Goal: Task Accomplishment & Management: Manage account settings

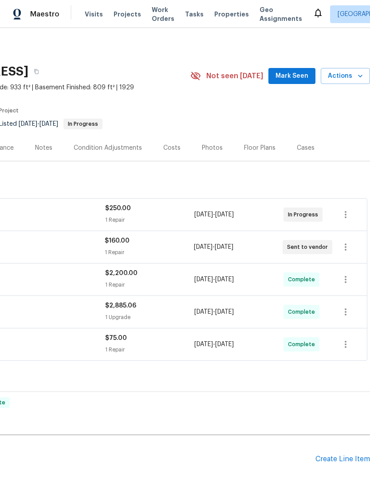
scroll to position [0, 131]
click at [334, 455] on div "Create Line Item" at bounding box center [343, 459] width 55 height 8
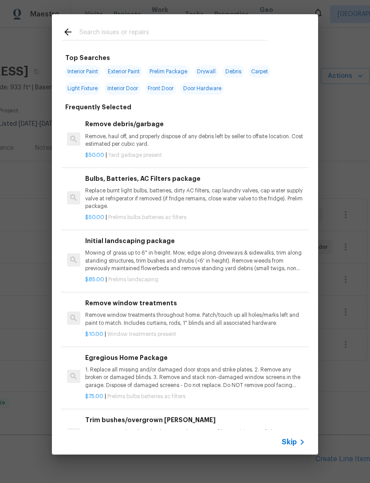
click at [290, 439] on span "Skip" at bounding box center [289, 441] width 15 height 9
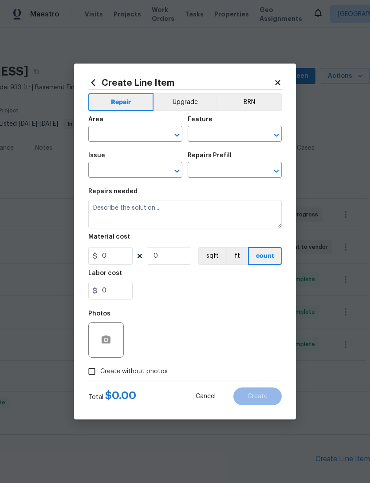
click at [139, 135] on input "text" at bounding box center [122, 135] width 69 height 14
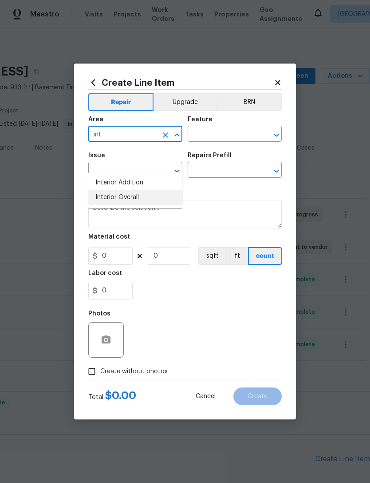
click at [136, 190] on li "Interior Overall" at bounding box center [135, 197] width 94 height 15
type input "Interior Overall"
click at [229, 132] on input "text" at bounding box center [222, 135] width 69 height 14
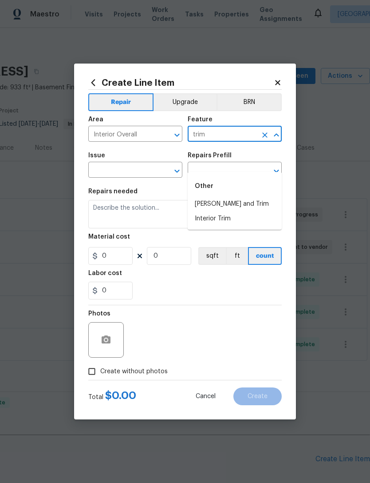
click at [227, 211] on li "Interior Trim" at bounding box center [235, 218] width 94 height 15
type input "Interior Trim"
click at [152, 169] on input "text" at bounding box center [122, 171] width 69 height 14
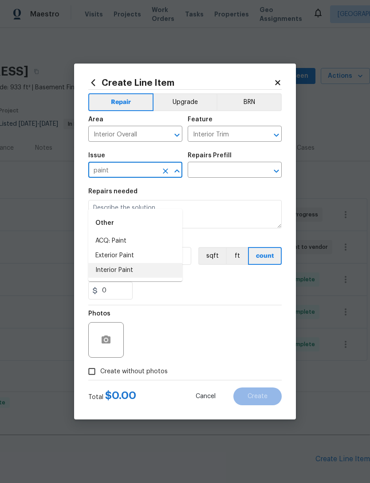
click at [126, 263] on li "Interior Paint" at bounding box center [135, 270] width 94 height 15
type input "Interior Paint"
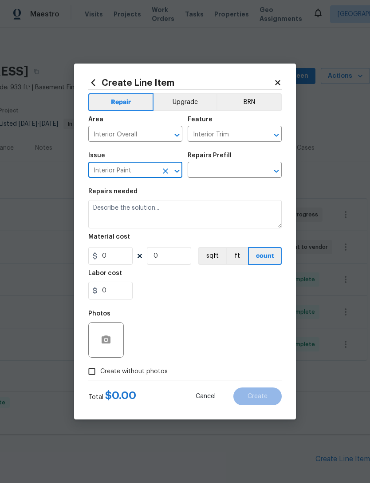
click at [236, 170] on input "text" at bounding box center [222, 171] width 69 height 14
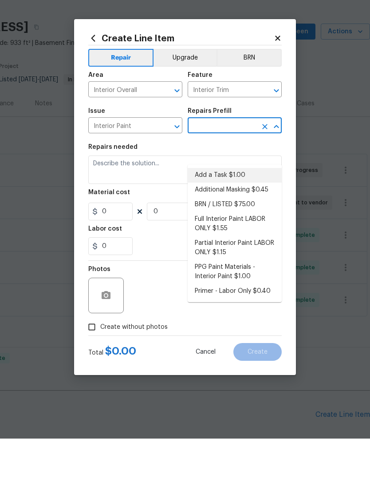
click at [232, 212] on li "Add a Task $1.00" at bounding box center [235, 219] width 94 height 15
type input "Add a Task $1.00"
type input "Overall Paint"
type textarea "HPM to detail"
type input "1"
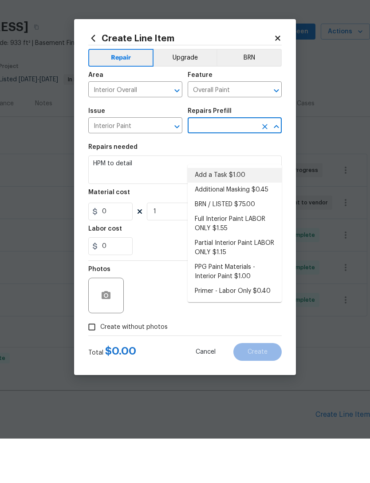
type input "Add a Task $1.00"
type input "1"
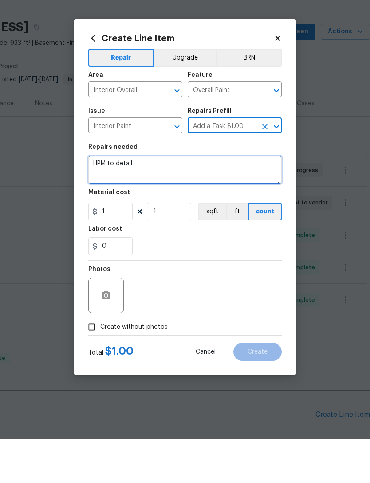
click at [118, 200] on textarea "HPM to detail" at bounding box center [185, 214] width 194 height 28
click at [117, 200] on textarea "HPM to detail" at bounding box center [185, 214] width 194 height 28
type textarea "Paint all new quarter round to match existing trim color."
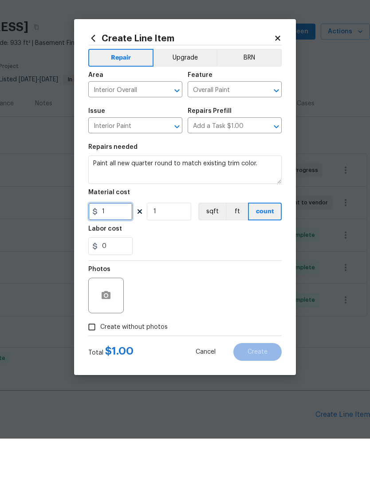
click at [119, 247] on input "1" at bounding box center [110, 256] width 44 height 18
type input "600"
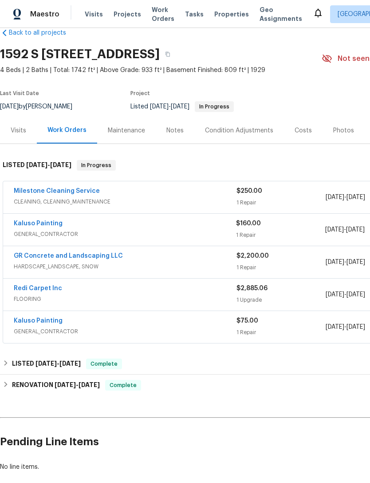
scroll to position [18, 0]
click at [37, 285] on link "Redi Carpet Inc" at bounding box center [38, 288] width 48 height 6
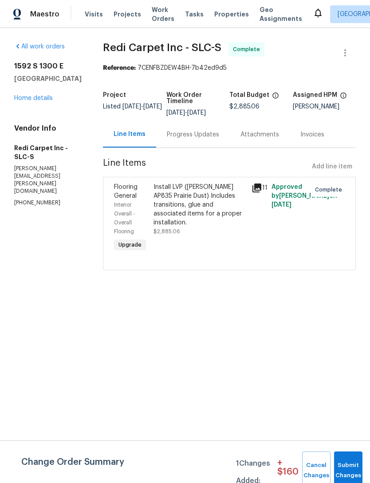
click at [262, 183] on icon at bounding box center [257, 187] width 11 height 11
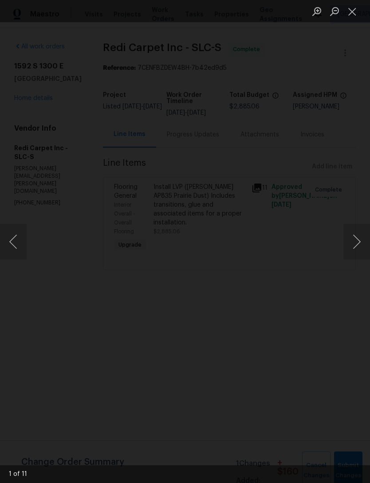
click at [358, 241] on button "Next image" at bounding box center [357, 242] width 27 height 36
click at [262, 203] on img "Lightbox" at bounding box center [158, 248] width 796 height 1038
click at [261, 203] on img "Lightbox" at bounding box center [158, 248] width 796 height 1038
click at [237, 211] on img "Lightbox" at bounding box center [185, 241] width 370 height 483
click at [360, 239] on button "Next image" at bounding box center [357, 242] width 27 height 36
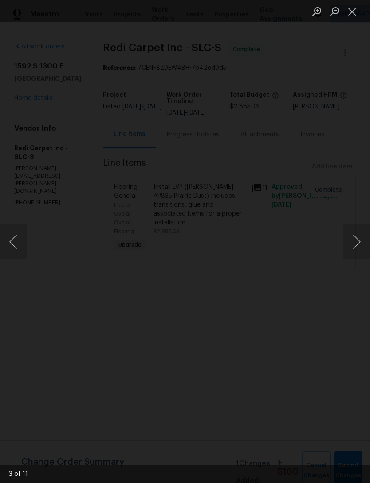
click at [292, 144] on img "Lightbox" at bounding box center [200, 224] width 1088 height 1418
click at [355, 235] on button "Next image" at bounding box center [357, 242] width 27 height 36
click at [360, 241] on button "Next image" at bounding box center [357, 242] width 27 height 36
click at [357, 241] on button "Next image" at bounding box center [357, 242] width 27 height 36
click at [357, 237] on button "Next image" at bounding box center [357, 242] width 27 height 36
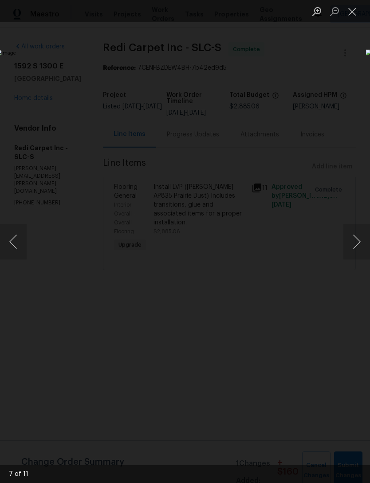
click at [353, 14] on button "Close lightbox" at bounding box center [353, 12] width 18 height 16
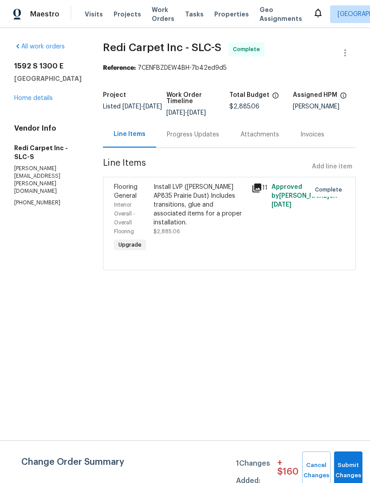
click at [33, 101] on link "Home details" at bounding box center [33, 98] width 39 height 6
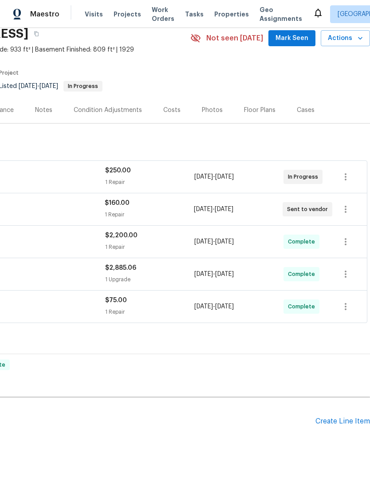
scroll to position [37, 131]
click at [336, 419] on div "Create Line Item" at bounding box center [343, 421] width 55 height 8
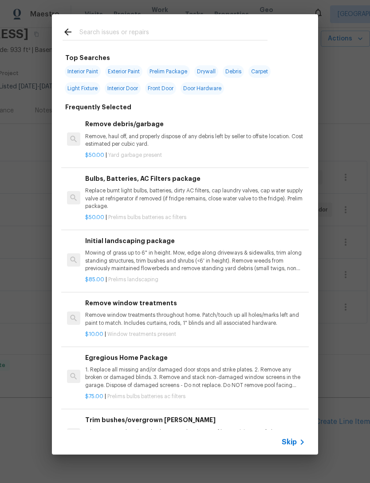
click at [288, 441] on span "Skip" at bounding box center [289, 441] width 15 height 9
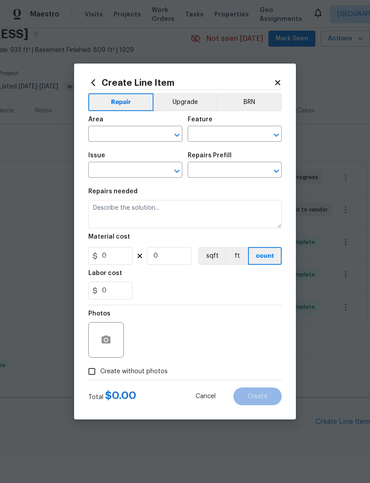
click at [137, 137] on input "text" at bounding box center [122, 135] width 69 height 14
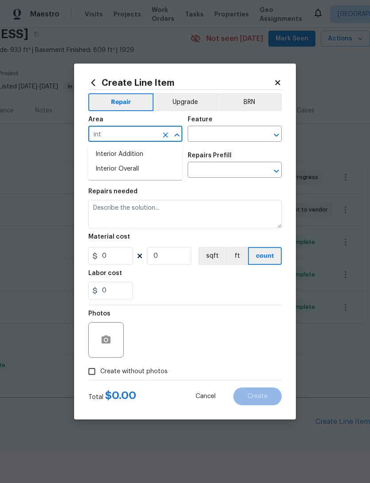
click at [140, 167] on li "Interior Overall" at bounding box center [135, 169] width 94 height 15
type input "Interior Overall"
click at [236, 132] on input "text" at bounding box center [222, 135] width 69 height 14
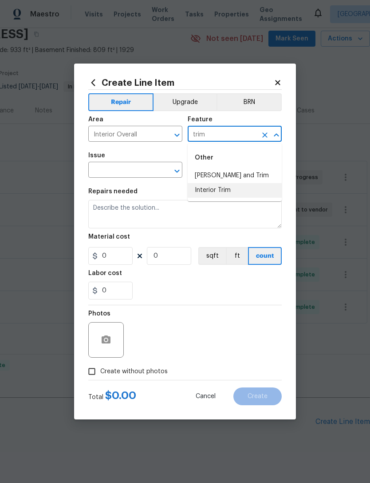
click at [234, 190] on li "Interior Trim" at bounding box center [235, 190] width 94 height 15
type input "Interior Trim"
click at [156, 166] on input "text" at bounding box center [122, 171] width 69 height 14
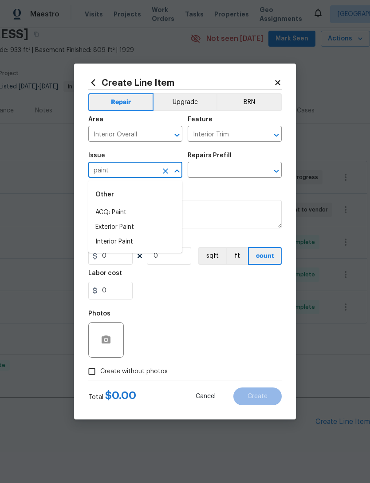
click at [127, 246] on li "Interior Paint" at bounding box center [135, 241] width 94 height 15
type input "Interior Paint"
click at [230, 166] on input "text" at bounding box center [222, 171] width 69 height 14
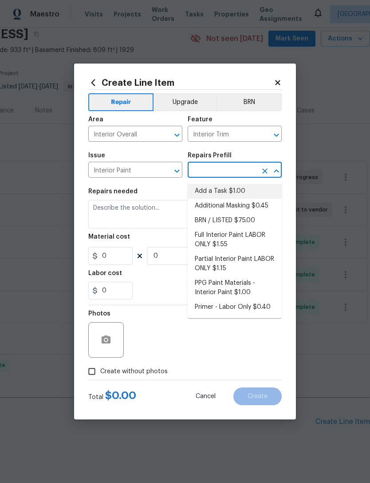
click at [238, 194] on li "Add a Task $1.00" at bounding box center [235, 191] width 94 height 15
type input "Add a Task $1.00"
type input "Overall Paint"
type textarea "HPM to detail"
type input "1"
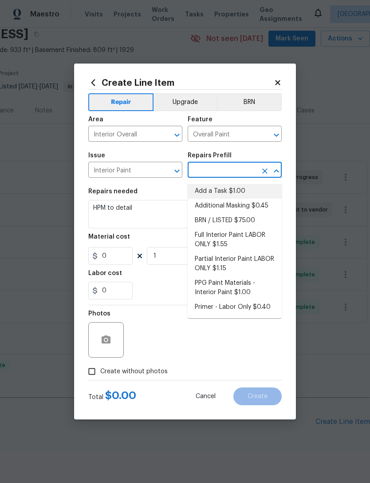
type input "Add a Task $1.00"
type input "1"
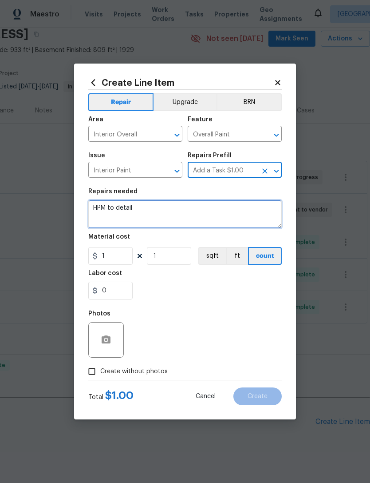
click at [126, 209] on textarea "HPM to detail" at bounding box center [185, 214] width 194 height 28
click at [126, 208] on textarea "HPM to detail" at bounding box center [185, 214] width 194 height 28
click at [123, 206] on textarea "HPM to detail" at bounding box center [185, 214] width 194 height 28
click at [122, 206] on textarea "HPM to detail" at bounding box center [185, 214] width 194 height 28
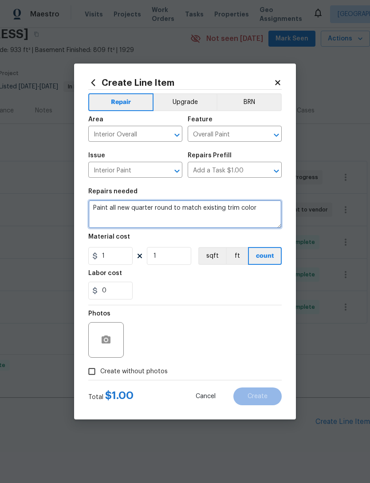
type textarea "Paint all new quarter round to match existing trim color"
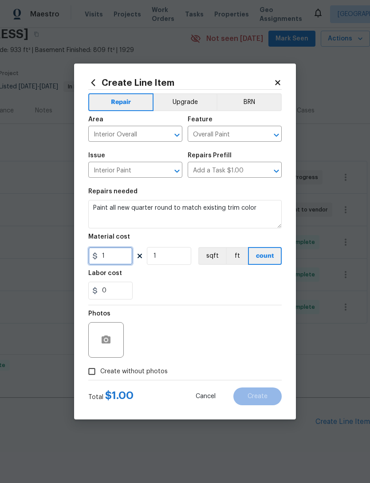
click at [118, 261] on input "1" at bounding box center [110, 256] width 44 height 18
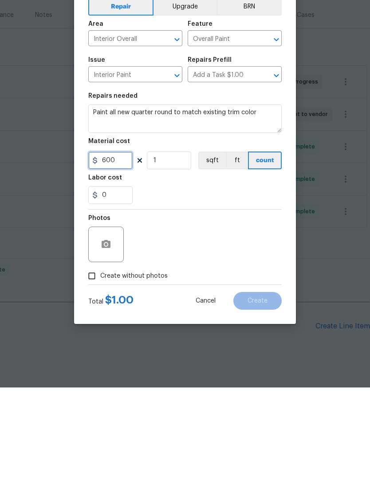
type input "600"
click at [109, 335] on icon "button" at bounding box center [106, 339] width 9 height 8
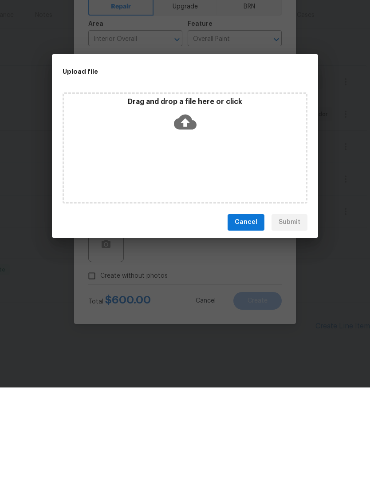
scroll to position [28, 0]
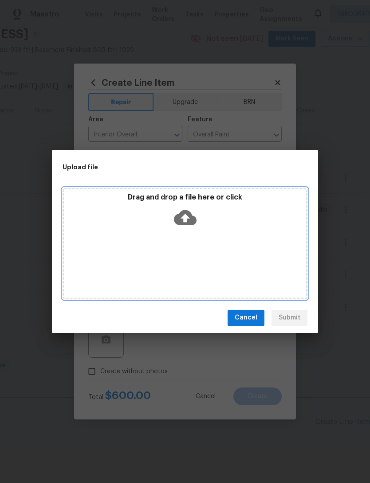
click at [186, 215] on icon at bounding box center [185, 217] width 23 height 23
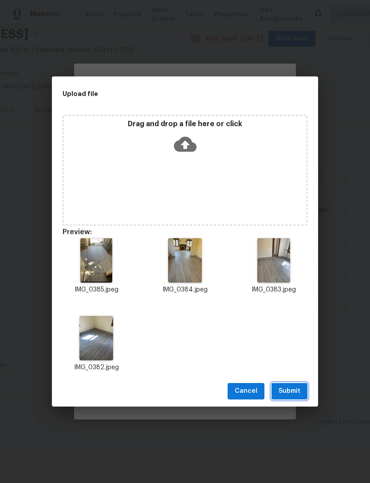
click at [290, 388] on span "Submit" at bounding box center [290, 390] width 22 height 11
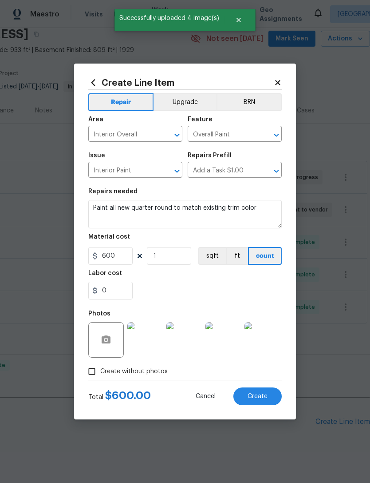
click at [258, 396] on span "Create" at bounding box center [258, 396] width 20 height 7
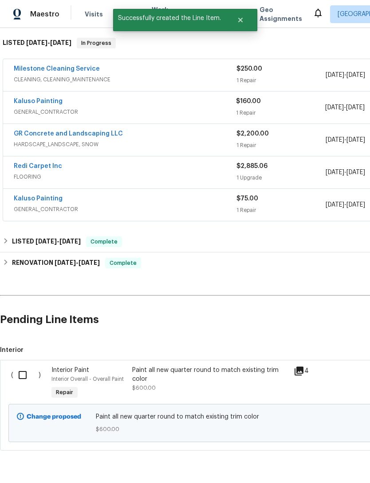
scroll to position [139, 0]
click at [24, 366] on input "checkbox" at bounding box center [25, 375] width 25 height 19
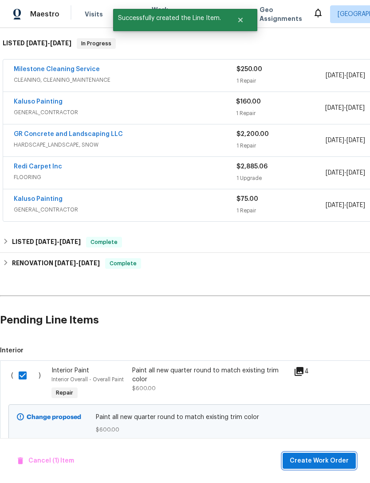
click at [328, 459] on span "Create Work Order" at bounding box center [319, 460] width 59 height 11
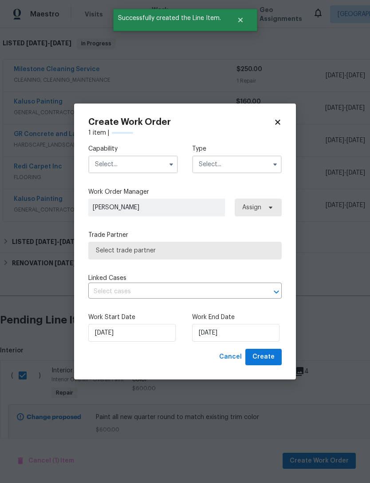
checkbox input "false"
click at [131, 158] on input "text" at bounding box center [133, 164] width 90 height 18
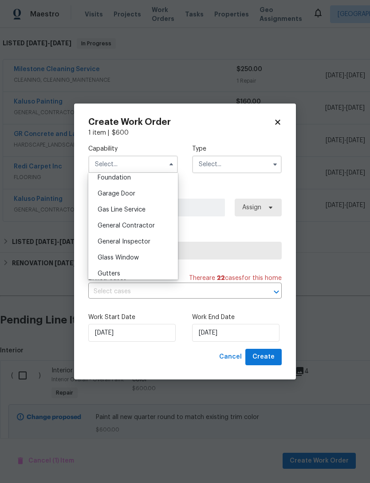
scroll to position [384, 0]
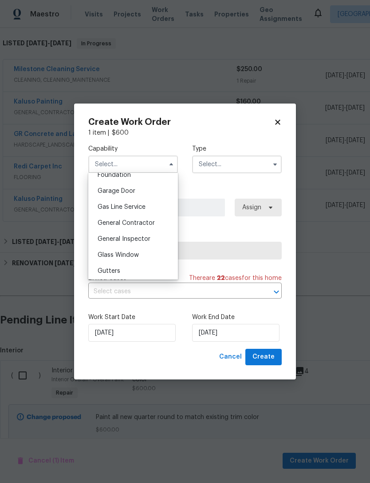
click at [144, 225] on span "General Contractor" at bounding box center [126, 223] width 57 height 6
type input "General Contractor"
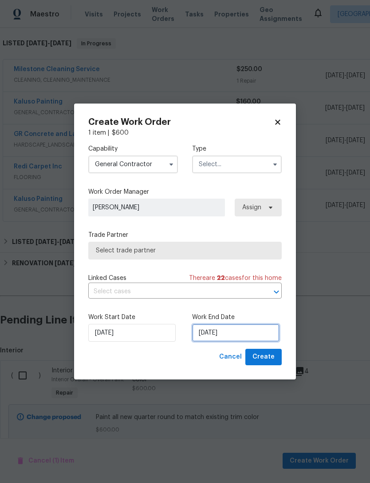
click at [223, 333] on input "[DATE]" at bounding box center [235, 333] width 87 height 18
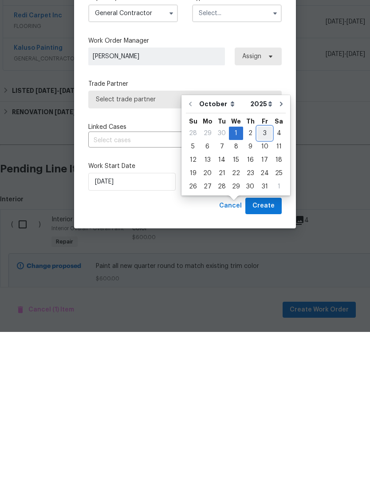
click at [259, 278] on div "3" at bounding box center [264, 284] width 15 height 12
type input "10/3/2025"
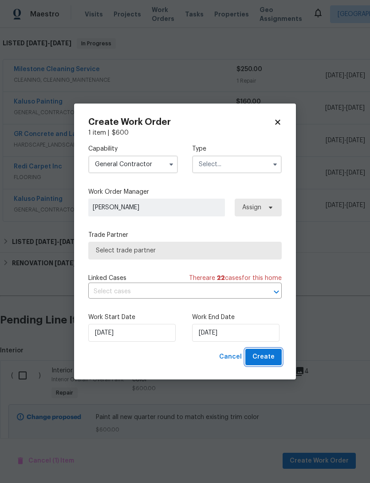
click at [270, 355] on span "Create" at bounding box center [264, 356] width 22 height 11
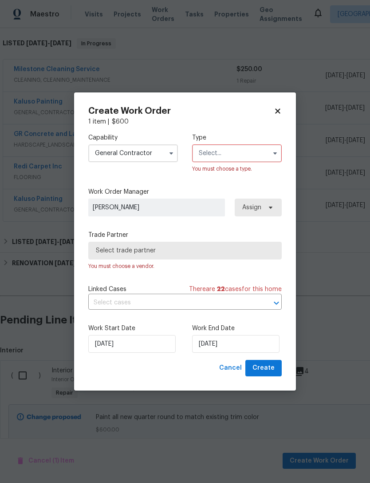
click at [234, 144] on input "text" at bounding box center [237, 153] width 90 height 18
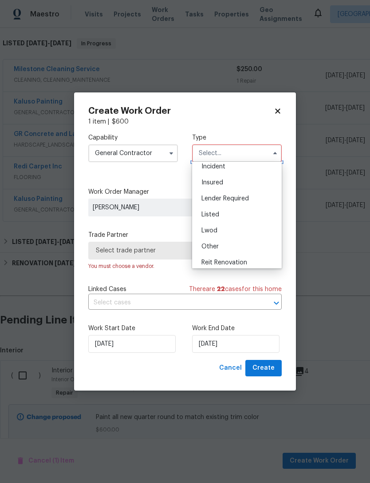
scroll to position [36, 0]
click at [219, 210] on div "Listed" at bounding box center [236, 216] width 85 height 16
type input "Listed"
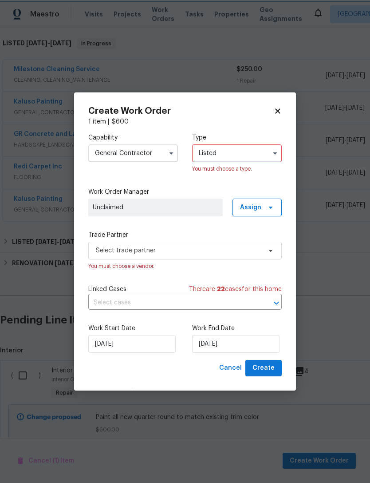
scroll to position [0, 0]
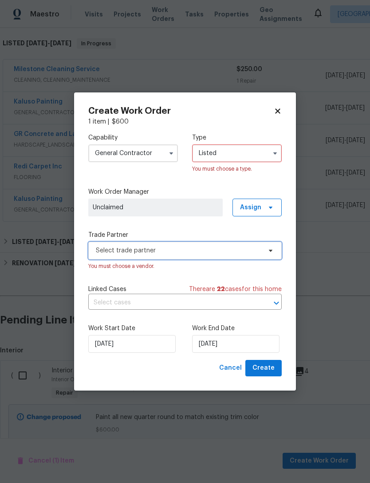
click at [195, 249] on span "Select trade partner" at bounding box center [179, 250] width 166 height 9
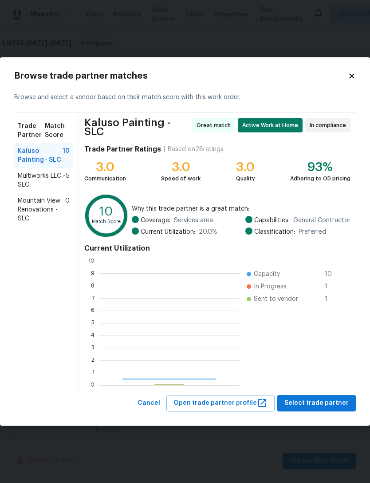
scroll to position [124, 141]
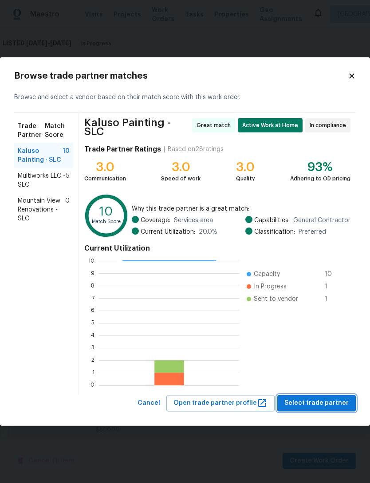
click at [320, 400] on span "Select trade partner" at bounding box center [317, 402] width 64 height 11
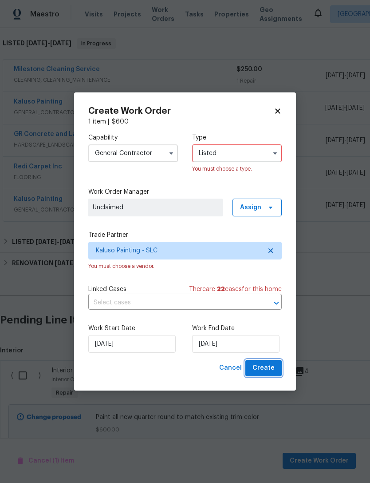
click at [267, 366] on span "Create" at bounding box center [264, 367] width 22 height 11
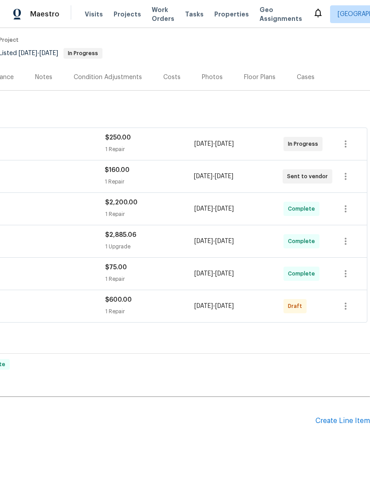
scroll to position [70, 131]
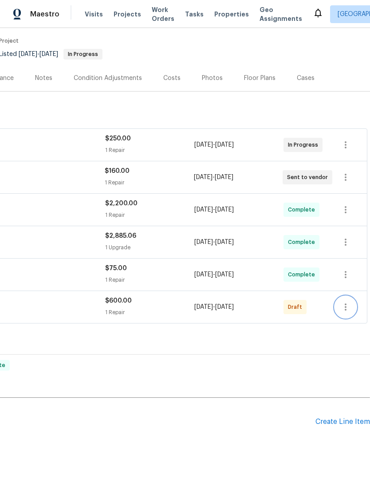
click at [345, 301] on icon "button" at bounding box center [345, 306] width 11 height 11
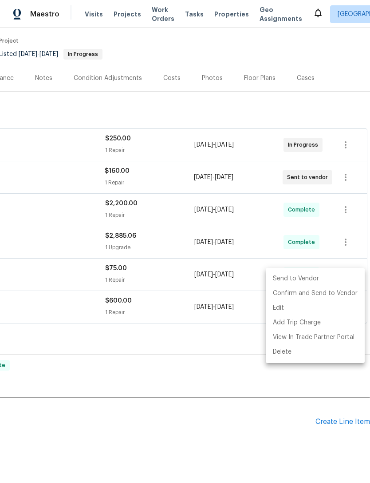
click at [300, 280] on li "Send to Vendor" at bounding box center [315, 278] width 99 height 15
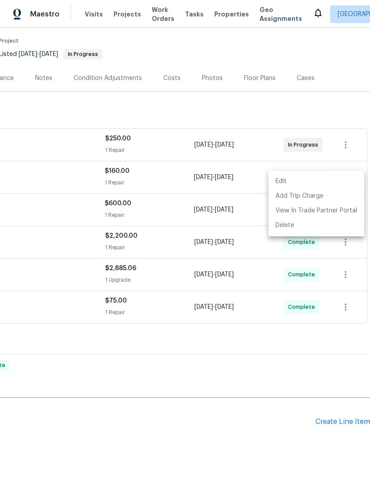
click at [200, 393] on div at bounding box center [185, 241] width 370 height 483
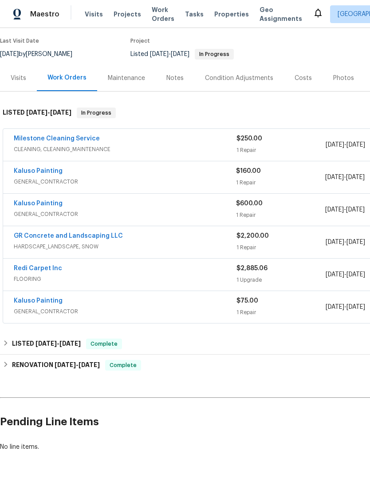
scroll to position [70, 0]
click at [170, 74] on div "Notes" at bounding box center [174, 78] width 17 height 9
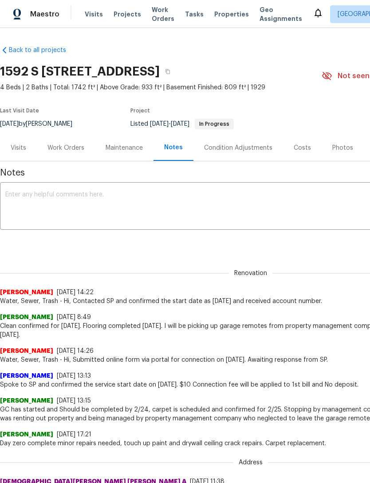
click at [68, 199] on textarea at bounding box center [250, 206] width 491 height 31
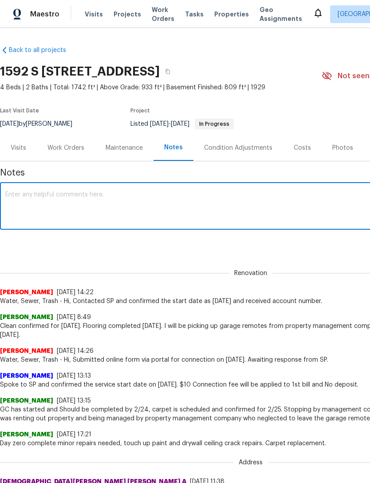
click at [57, 193] on textarea at bounding box center [250, 206] width 491 height 31
paste textarea "I’m about to put notes in, the floor is complete but the quarter round that was…"
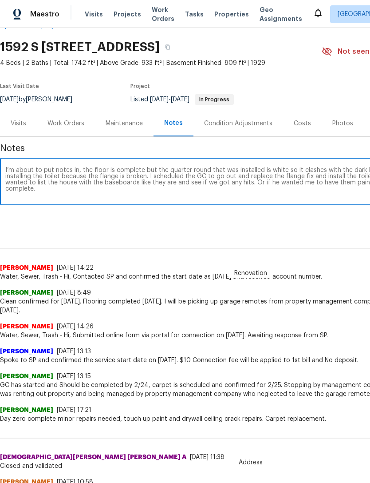
scroll to position [25, 0]
click at [82, 168] on textarea "I’m about to put notes in, the floor is complete but the quarter round that was…" at bounding box center [250, 181] width 491 height 31
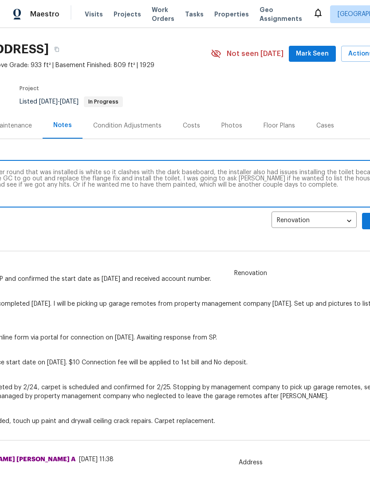
scroll to position [22, 111]
click at [206, 170] on textarea "The floor is complete but the quarter round that was installed is white so it c…" at bounding box center [139, 184] width 491 height 31
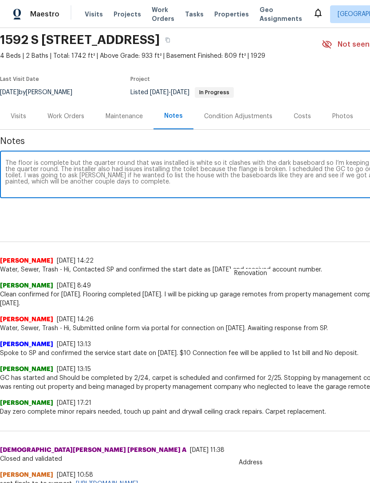
scroll to position [32, 0]
click at [146, 183] on textarea "The floor is complete but the quarter round that was installed is white so it c…" at bounding box center [250, 175] width 491 height 31
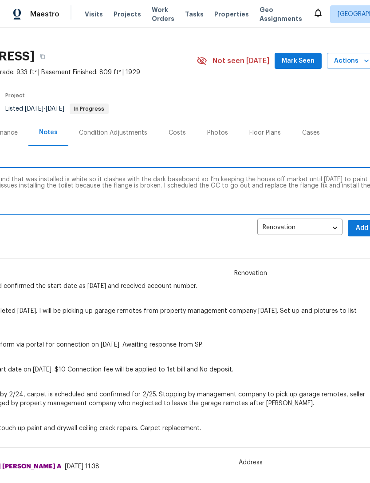
scroll to position [15, 125]
type textarea "The floor is complete but the quarter round that was installed is white so it c…"
click at [359, 227] on span "Add" at bounding box center [363, 227] width 14 height 11
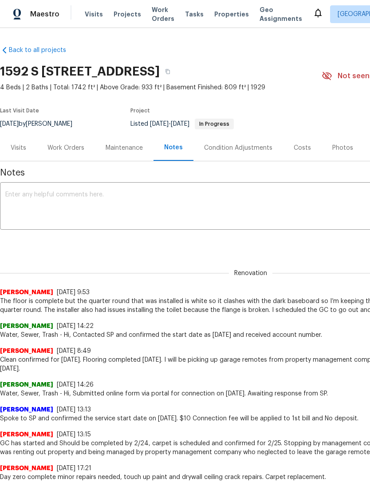
scroll to position [0, 0]
click at [73, 154] on div "Work Orders" at bounding box center [66, 148] width 58 height 26
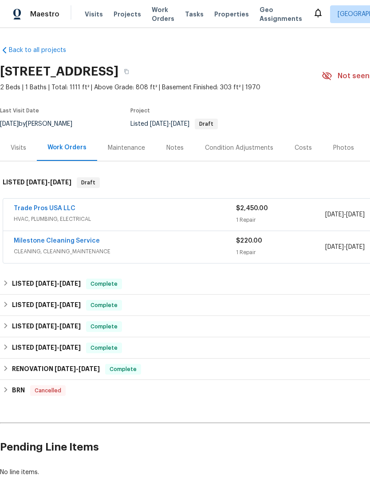
click at [175, 138] on div "Notes" at bounding box center [175, 148] width 39 height 26
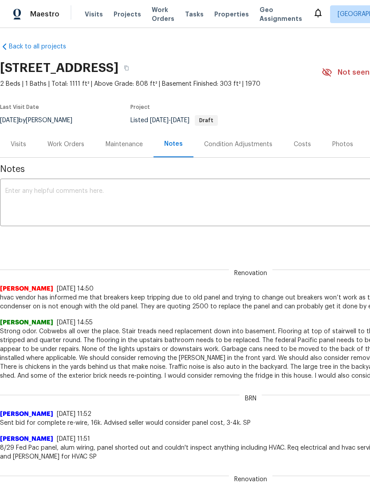
scroll to position [4, 0]
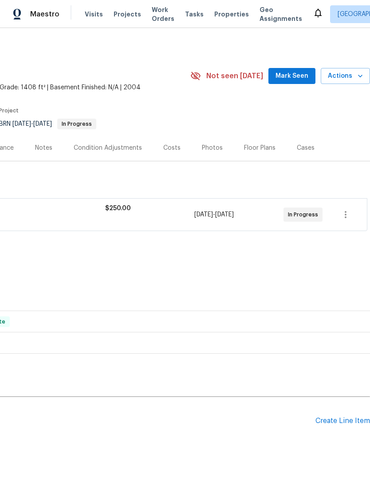
scroll to position [0, 131]
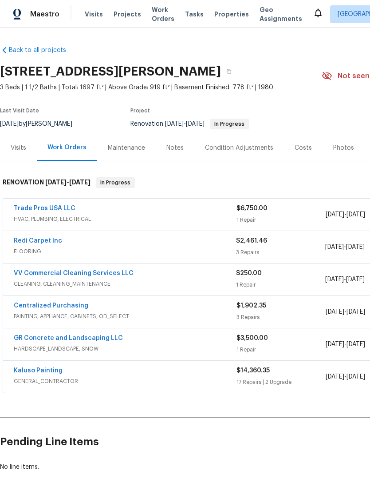
click at [178, 146] on div "Notes" at bounding box center [174, 147] width 17 height 9
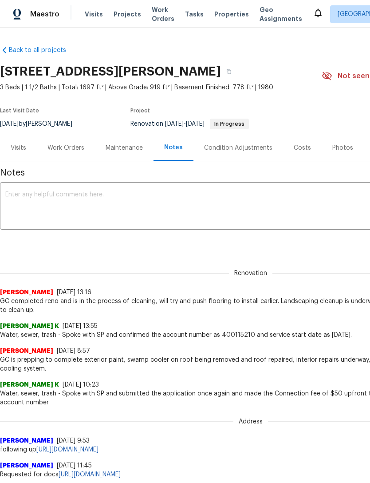
click at [32, 199] on textarea at bounding box center [250, 206] width 491 height 31
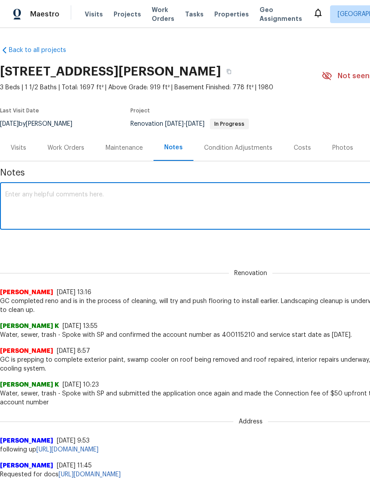
click at [70, 142] on div "Work Orders" at bounding box center [66, 148] width 58 height 26
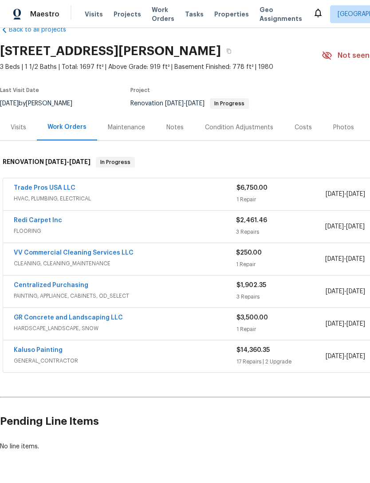
scroll to position [20, 0]
click at [30, 186] on link "Trade Pros USA LLC" at bounding box center [45, 188] width 62 height 6
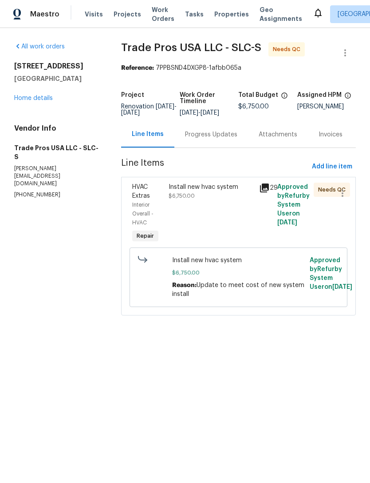
click at [268, 191] on icon at bounding box center [264, 187] width 9 height 9
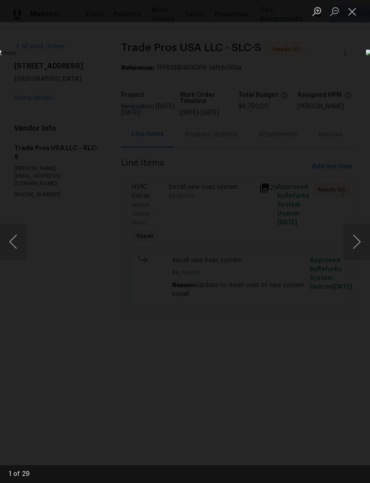
click at [356, 244] on button "Next image" at bounding box center [357, 242] width 27 height 36
click at [14, 240] on button "Previous image" at bounding box center [13, 242] width 27 height 36
click at [357, 240] on button "Next image" at bounding box center [357, 242] width 27 height 36
click at [355, 241] on button "Next image" at bounding box center [357, 242] width 27 height 36
click at [354, 241] on button "Next image" at bounding box center [357, 242] width 27 height 36
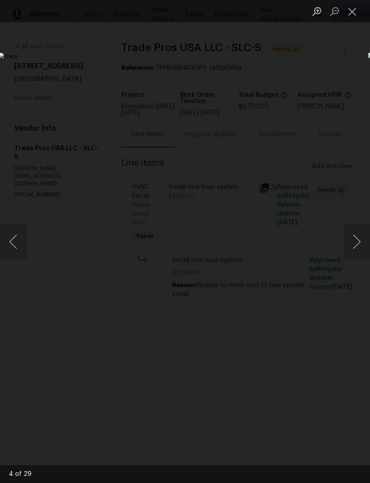
click at [356, 241] on button "Next image" at bounding box center [357, 242] width 27 height 36
click at [354, 245] on button "Next image" at bounding box center [357, 242] width 27 height 36
click at [357, 242] on button "Next image" at bounding box center [357, 242] width 27 height 36
click at [357, 241] on button "Next image" at bounding box center [357, 242] width 27 height 36
click at [357, 239] on button "Next image" at bounding box center [357, 242] width 27 height 36
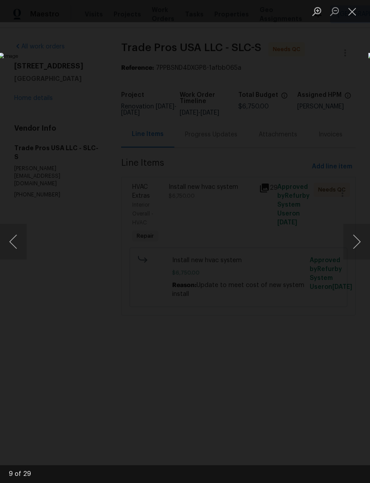
click at [17, 243] on button "Previous image" at bounding box center [13, 242] width 27 height 36
click at [358, 238] on button "Next image" at bounding box center [357, 242] width 27 height 36
click at [355, 240] on button "Next image" at bounding box center [357, 242] width 27 height 36
click at [353, 11] on button "Close lightbox" at bounding box center [353, 12] width 18 height 16
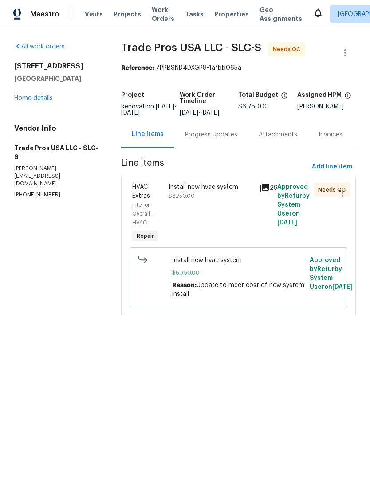
click at [40, 99] on link "Home details" at bounding box center [33, 98] width 39 height 6
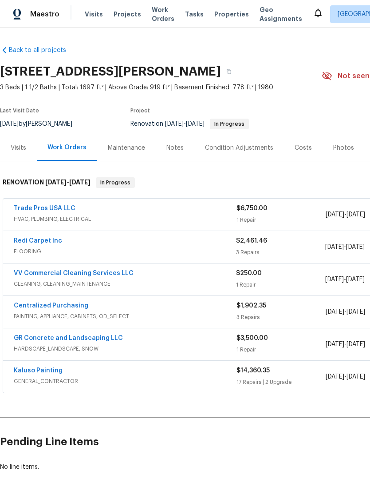
click at [215, 216] on span "HVAC, PLUMBING, ELECTRICAL" at bounding box center [125, 218] width 223 height 9
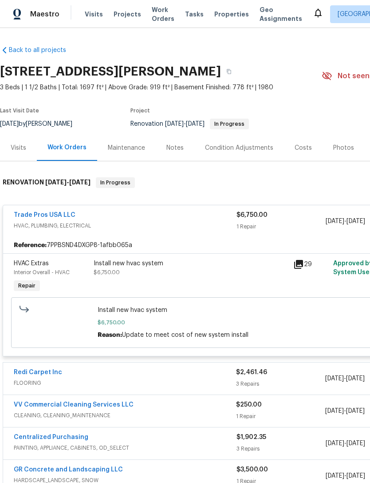
click at [185, 274] on div "Install new hvac system $6,750.00" at bounding box center [191, 268] width 194 height 18
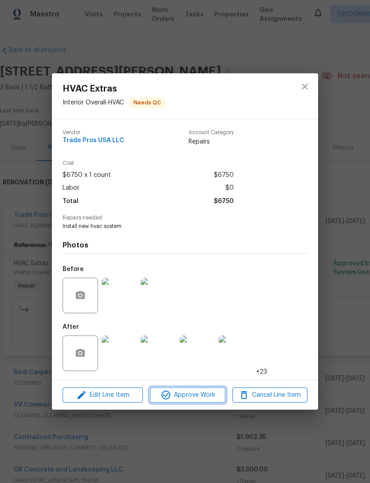
click at [206, 390] on span "Approve Work" at bounding box center [188, 394] width 70 height 11
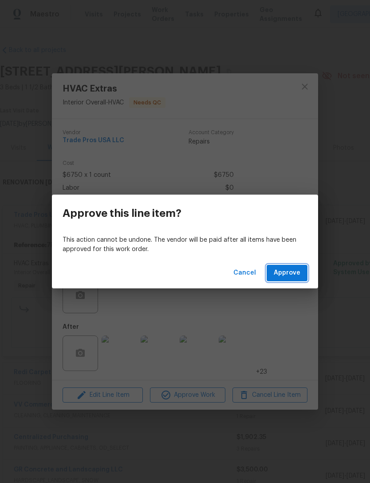
click at [290, 272] on span "Approve" at bounding box center [287, 272] width 27 height 11
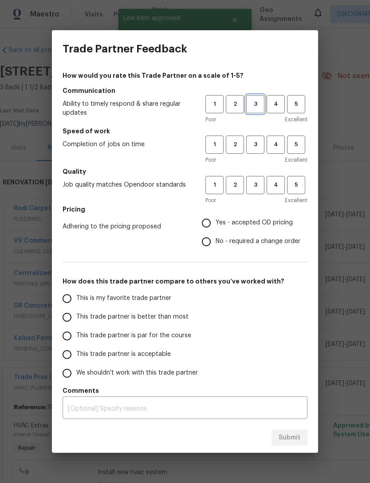
click at [259, 97] on button "3" at bounding box center [255, 104] width 18 height 18
click at [257, 148] on span "3" at bounding box center [255, 144] width 16 height 10
click at [257, 190] on button "3" at bounding box center [255, 185] width 18 height 18
click at [210, 223] on input "Yes - accepted OD pricing" at bounding box center [206, 223] width 19 height 19
radio input "true"
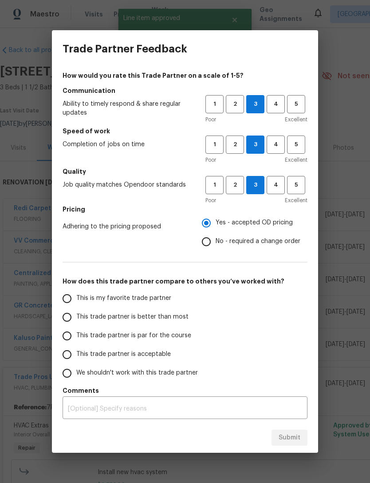
click at [72, 299] on input "This is my favorite trade partner" at bounding box center [67, 298] width 19 height 19
click at [290, 432] on span "Submit" at bounding box center [290, 437] width 22 height 11
radio input "true"
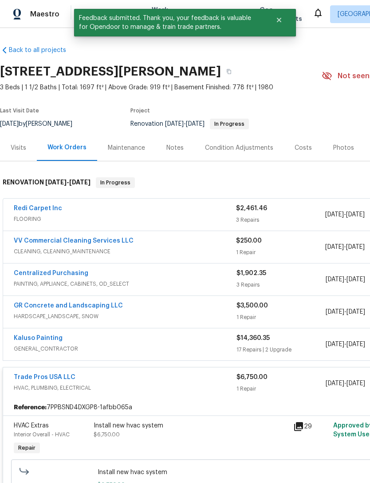
click at [174, 146] on div "Notes" at bounding box center [174, 147] width 17 height 9
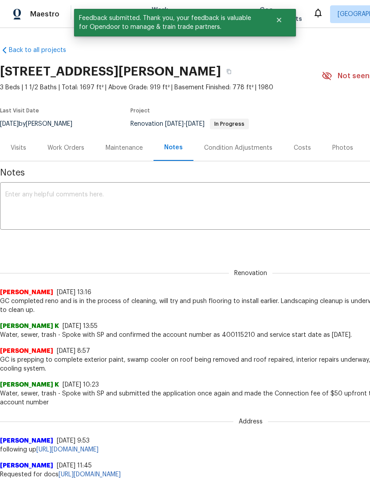
click at [96, 195] on textarea at bounding box center [250, 206] width 491 height 31
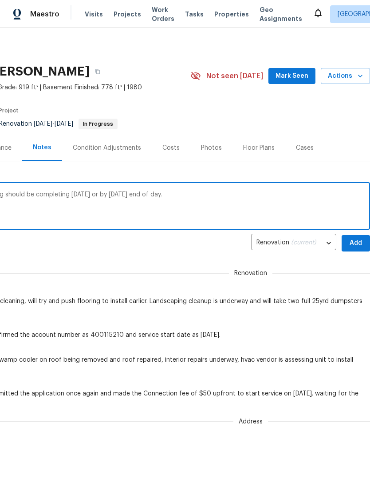
scroll to position [0, 131]
type textarea "Hvac has been installed completed, flooring should be completing [DATE] or by […"
click at [356, 245] on span "Add" at bounding box center [356, 242] width 14 height 11
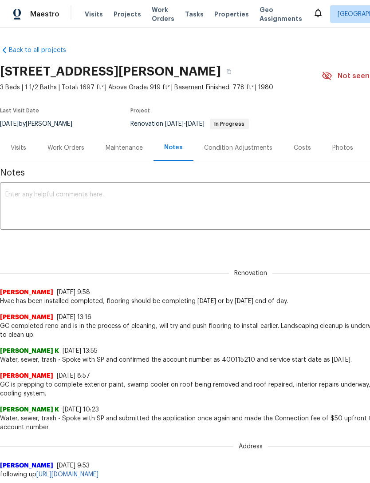
scroll to position [0, 0]
click at [67, 150] on div "Work Orders" at bounding box center [65, 147] width 37 height 9
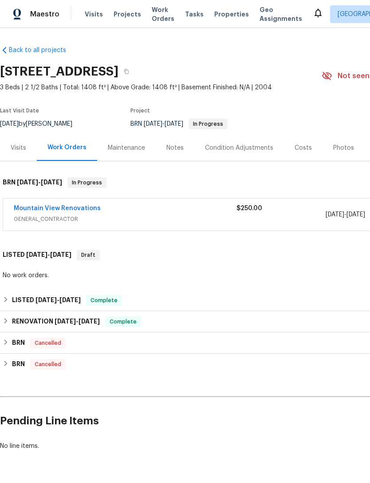
scroll to position [28, 0]
